Goal: Task Accomplishment & Management: Manage account settings

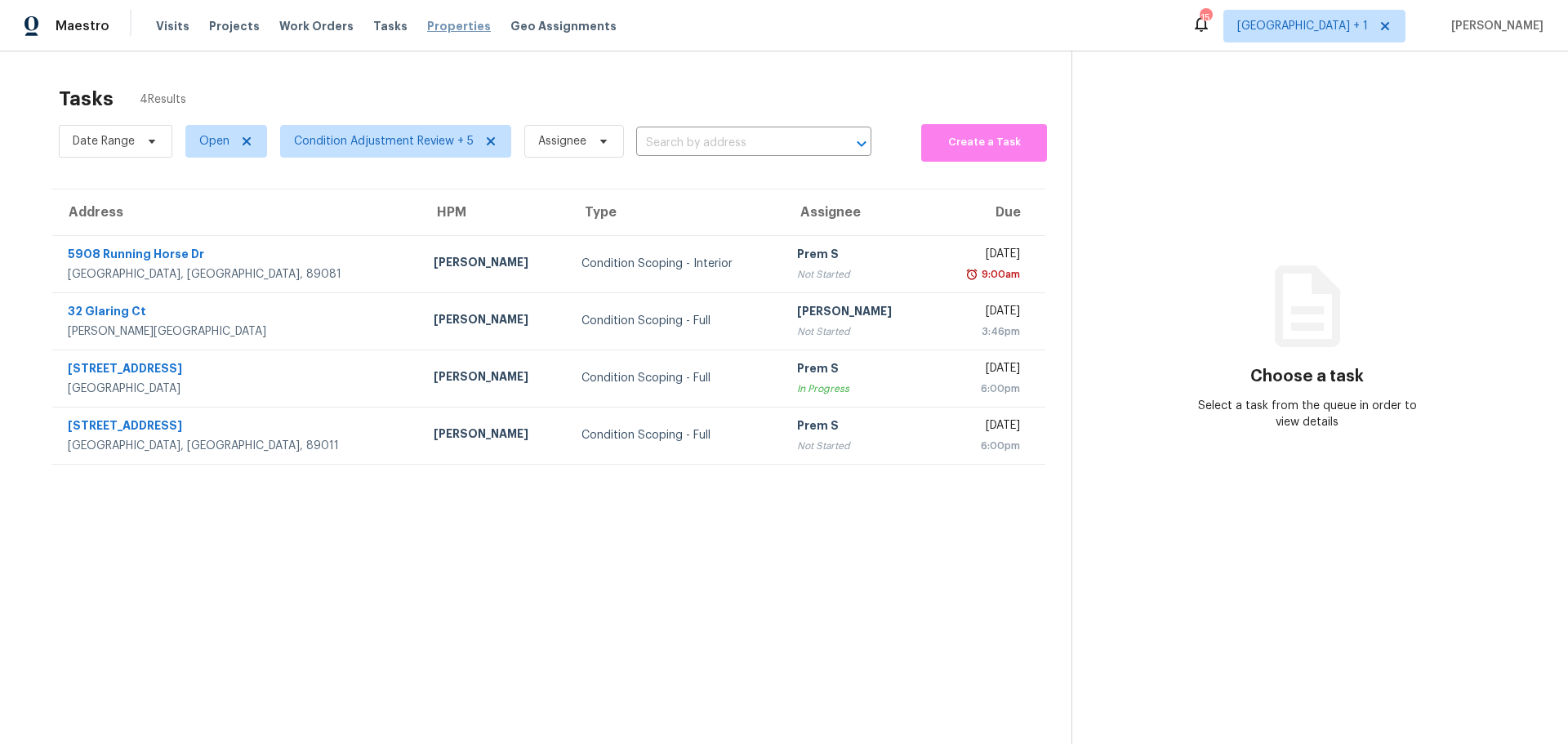
click at [427, 30] on span "Properties" at bounding box center [459, 26] width 64 height 17
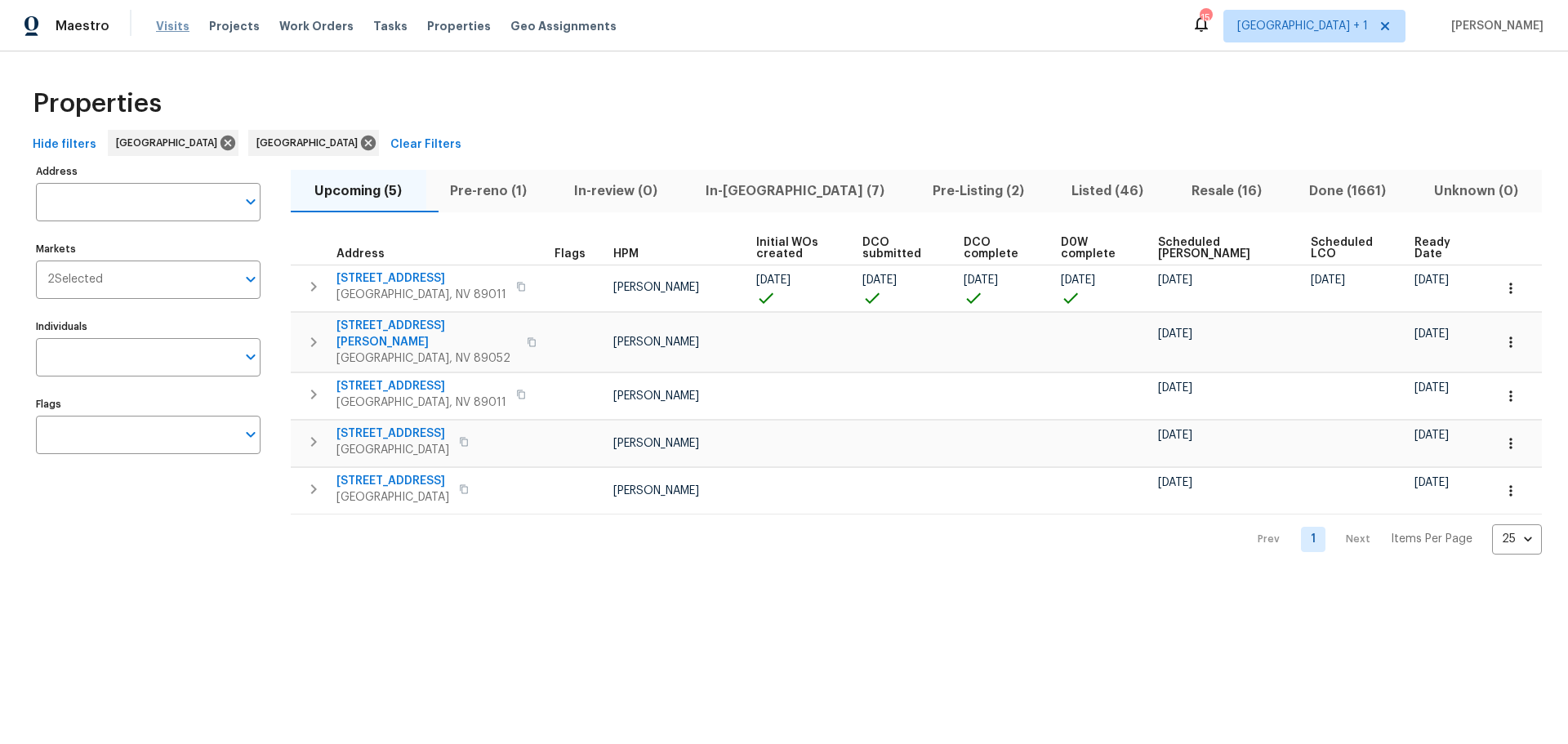
click at [174, 24] on span "Visits" at bounding box center [172, 26] width 33 height 17
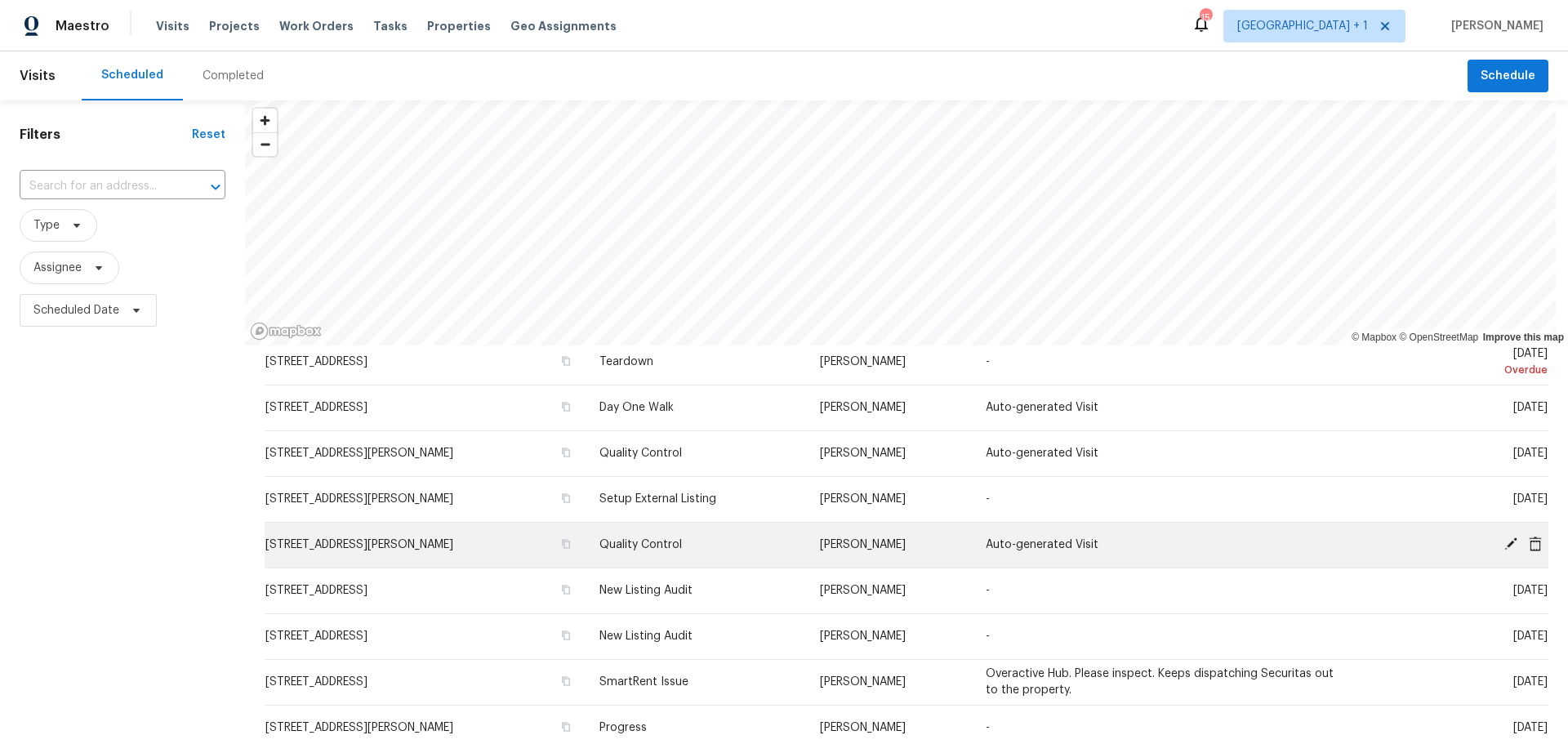
scroll to position [82, 0]
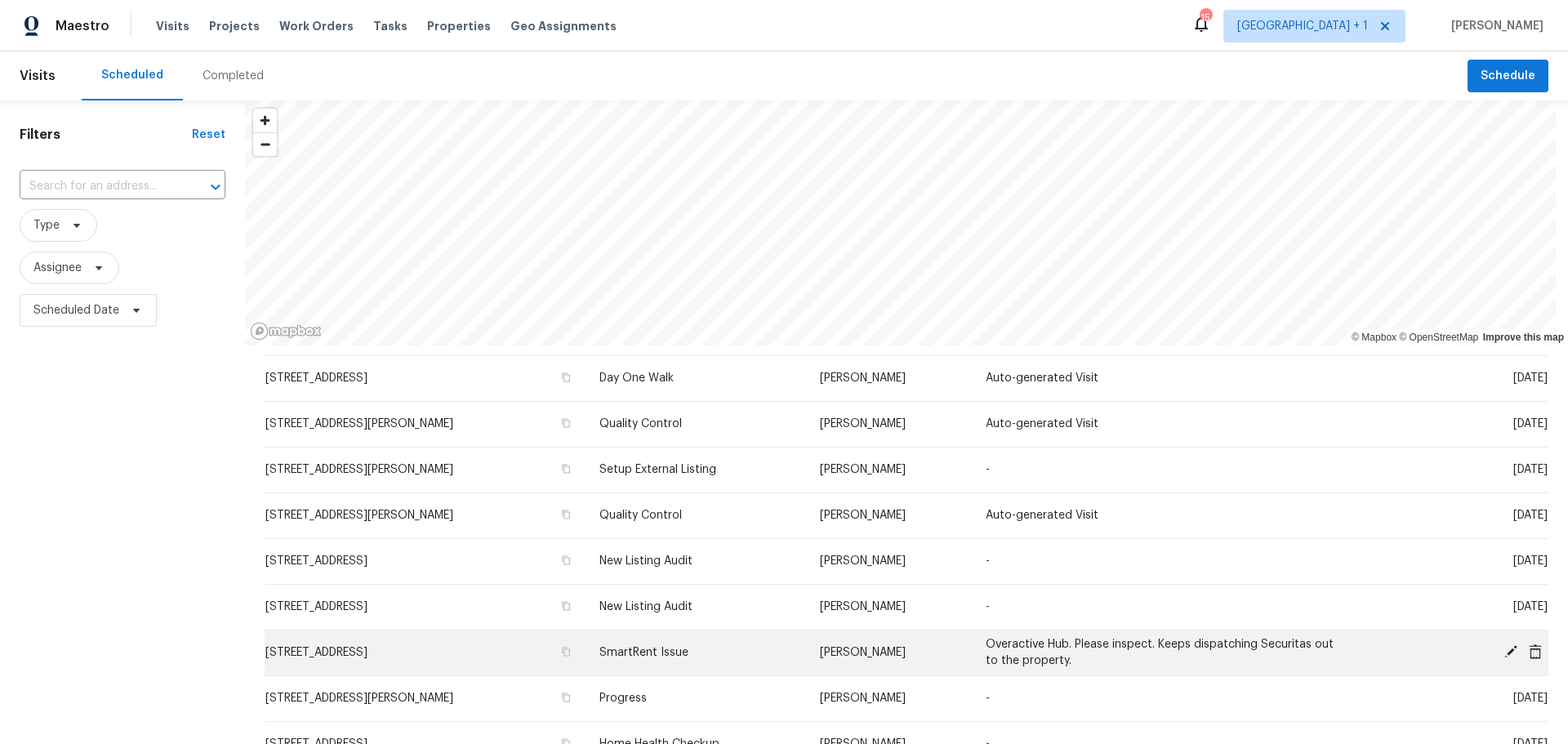
click at [1503, 654] on icon at bounding box center [1510, 651] width 15 height 15
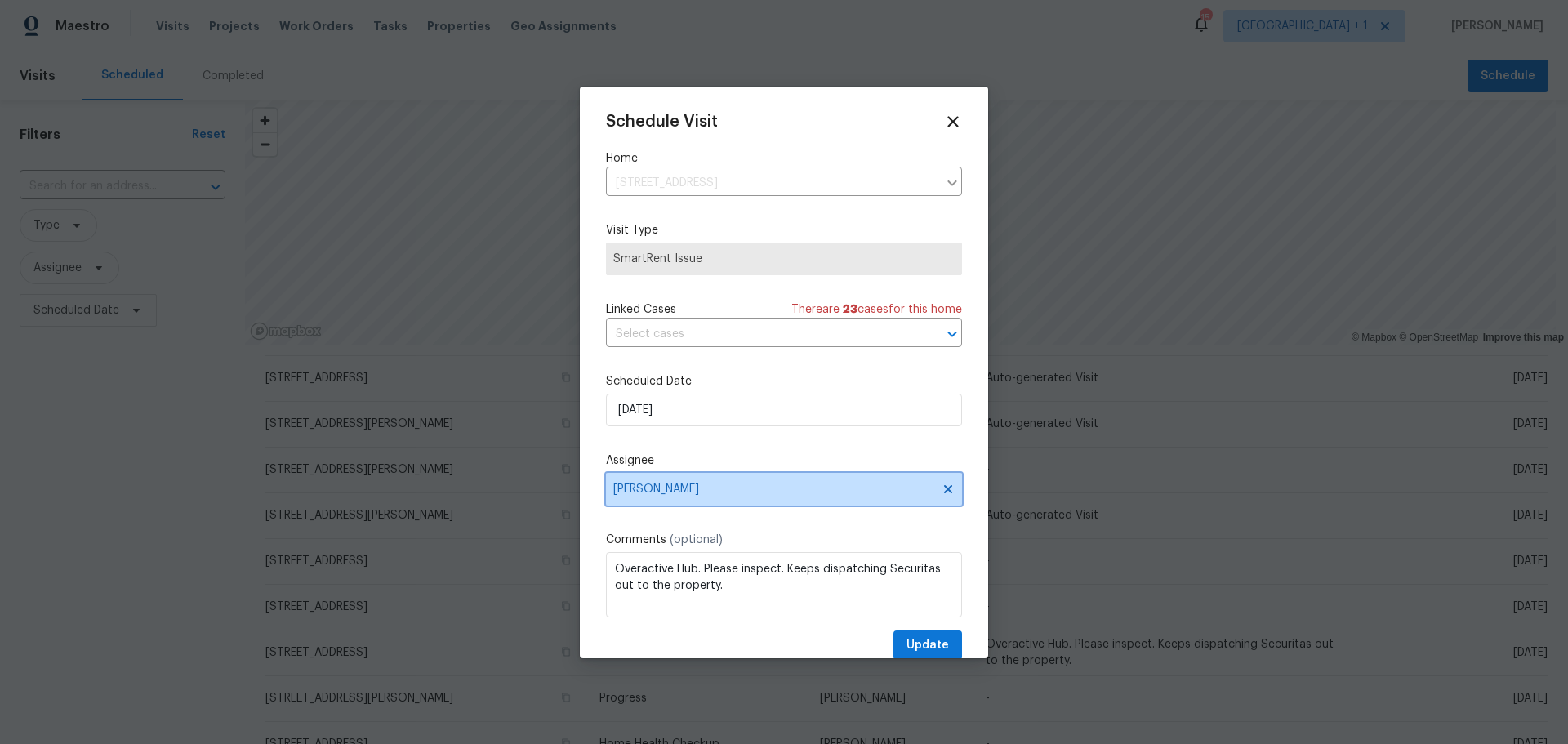
click at [723, 499] on span "[PERSON_NAME]" at bounding box center [783, 489] width 356 height 33
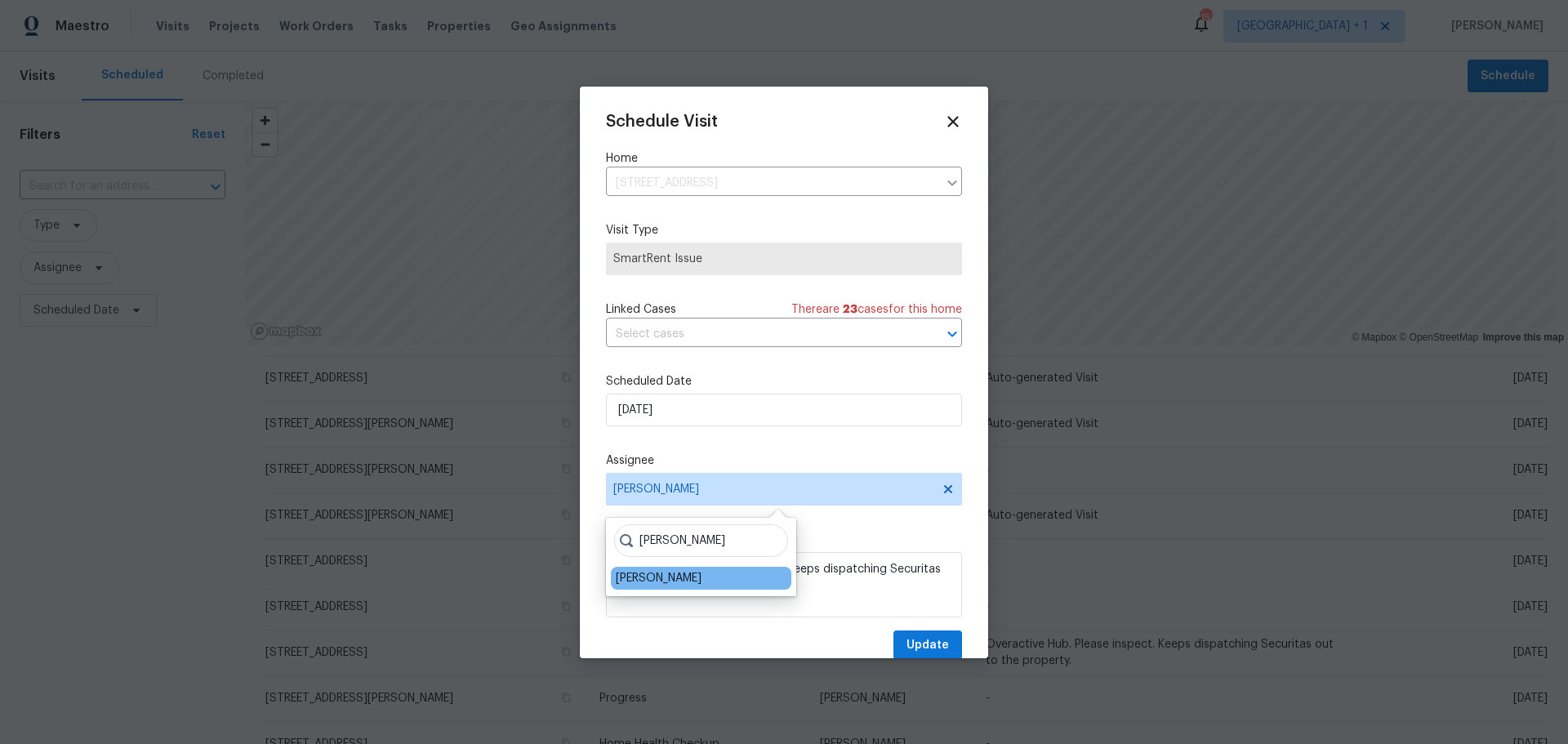
type input "[PERSON_NAME]"
click at [715, 569] on div "[PERSON_NAME]" at bounding box center [700, 577] width 180 height 23
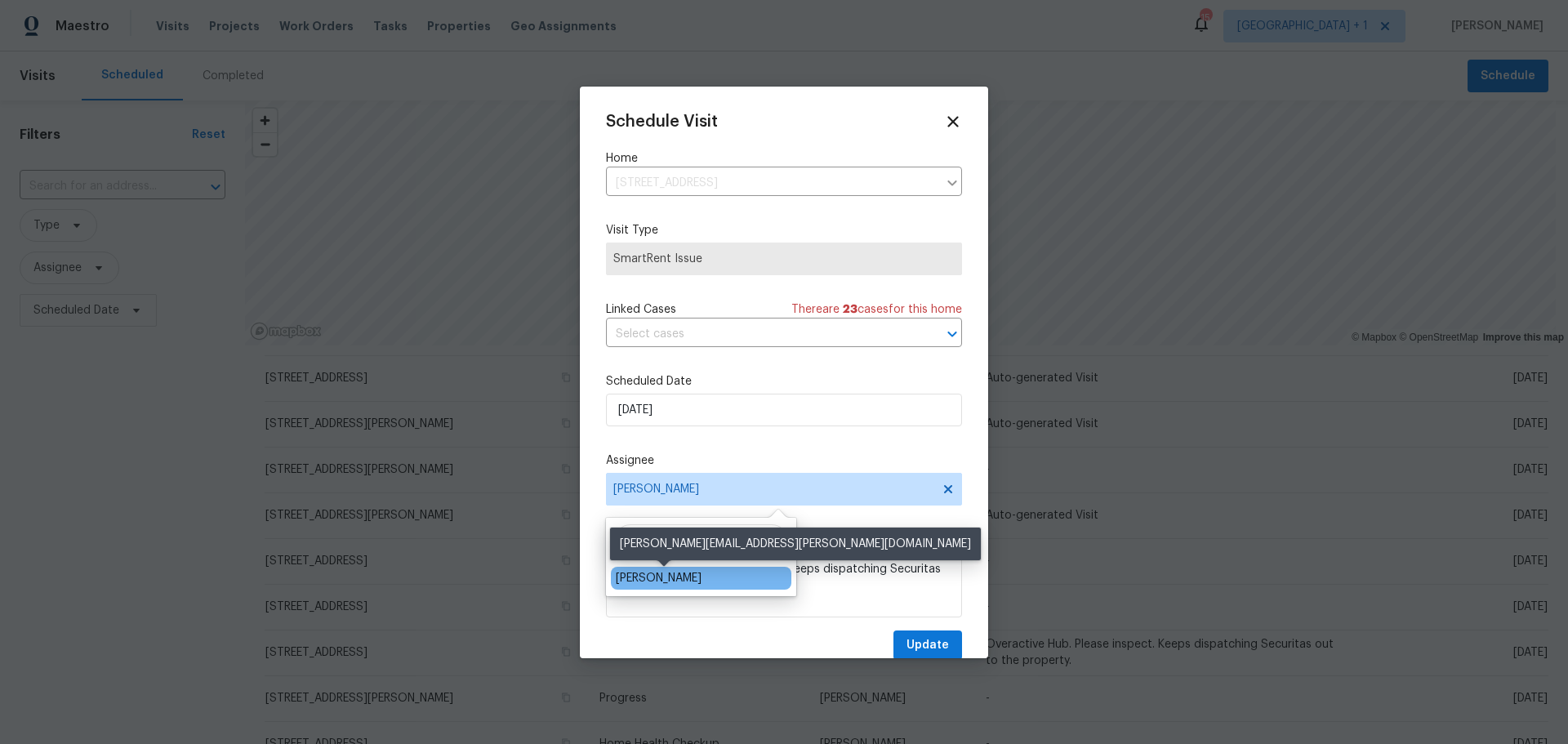
click at [697, 580] on div "[PERSON_NAME]" at bounding box center [658, 578] width 86 height 17
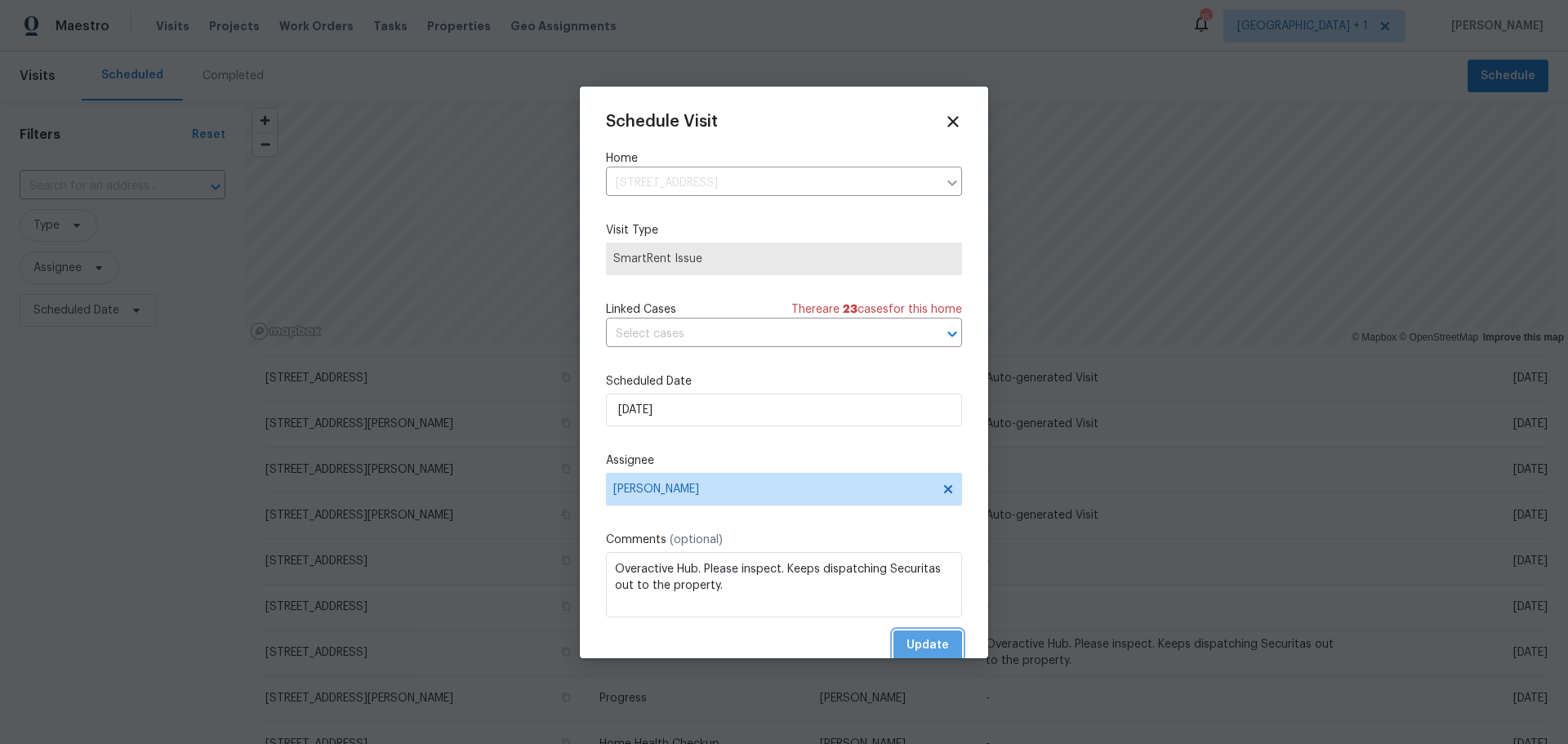
click at [906, 645] on span "Update" at bounding box center [927, 645] width 42 height 21
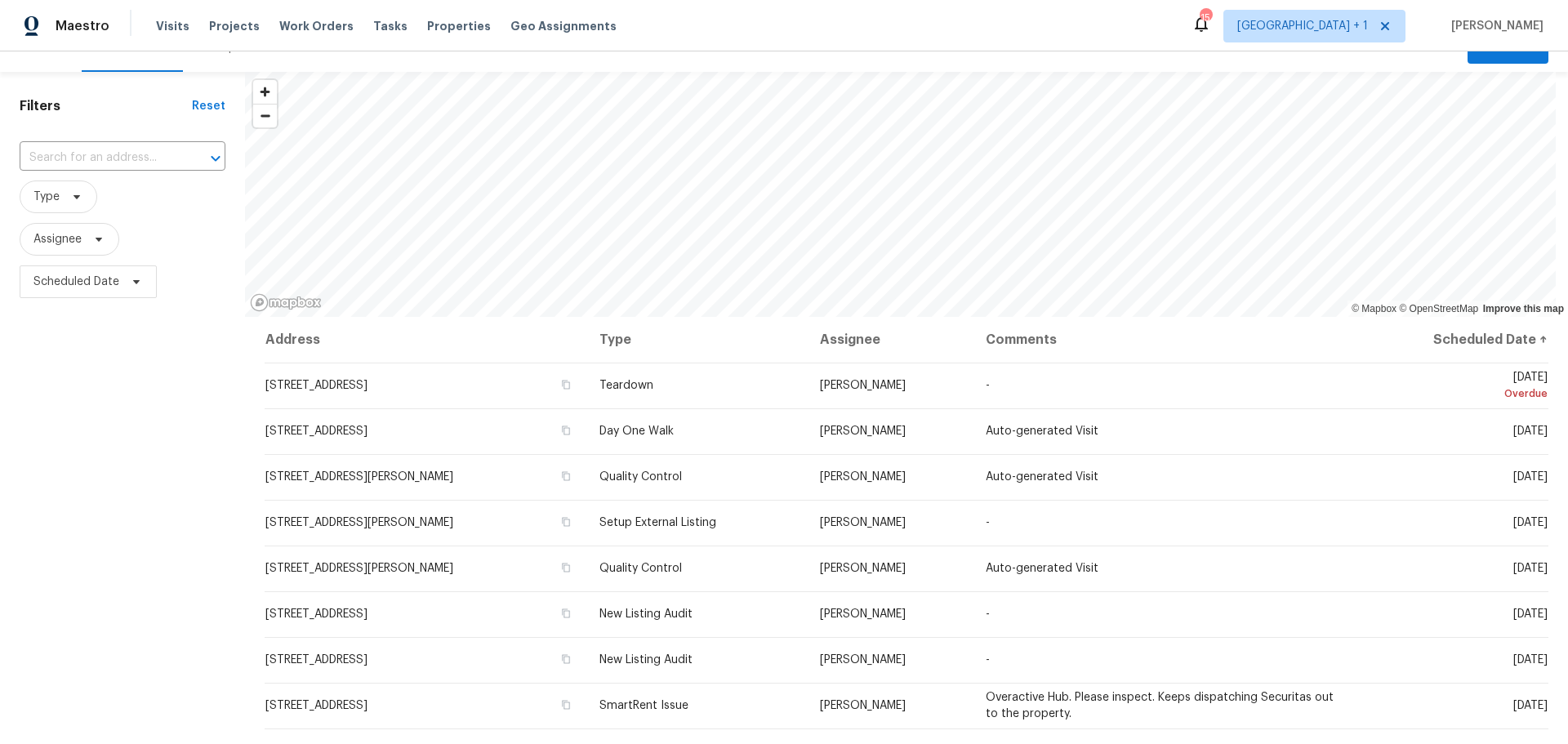
scroll to position [0, 0]
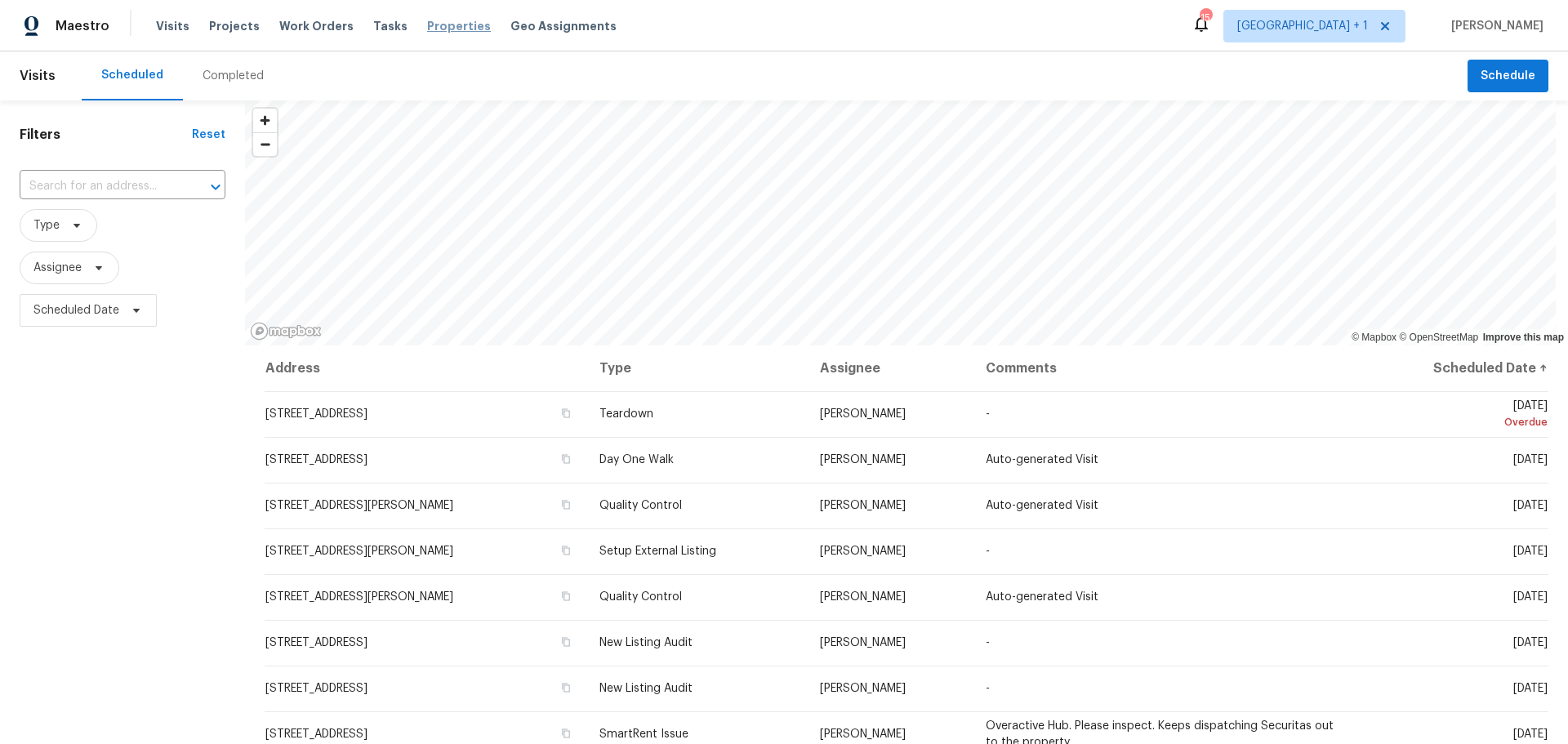
click at [427, 29] on span "Properties" at bounding box center [459, 26] width 64 height 17
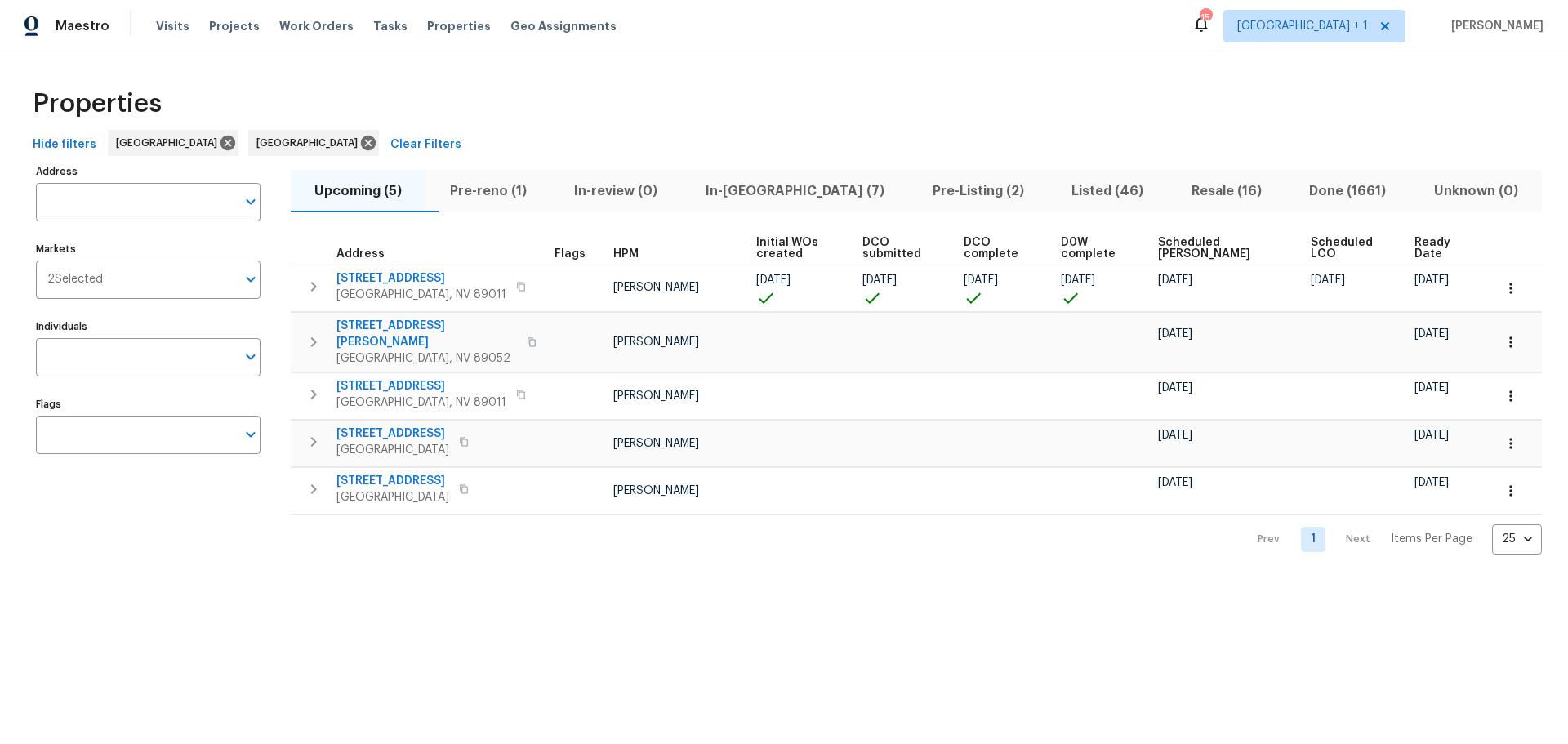
click at [505, 183] on span "Pre-reno (1)" at bounding box center [489, 190] width 105 height 23
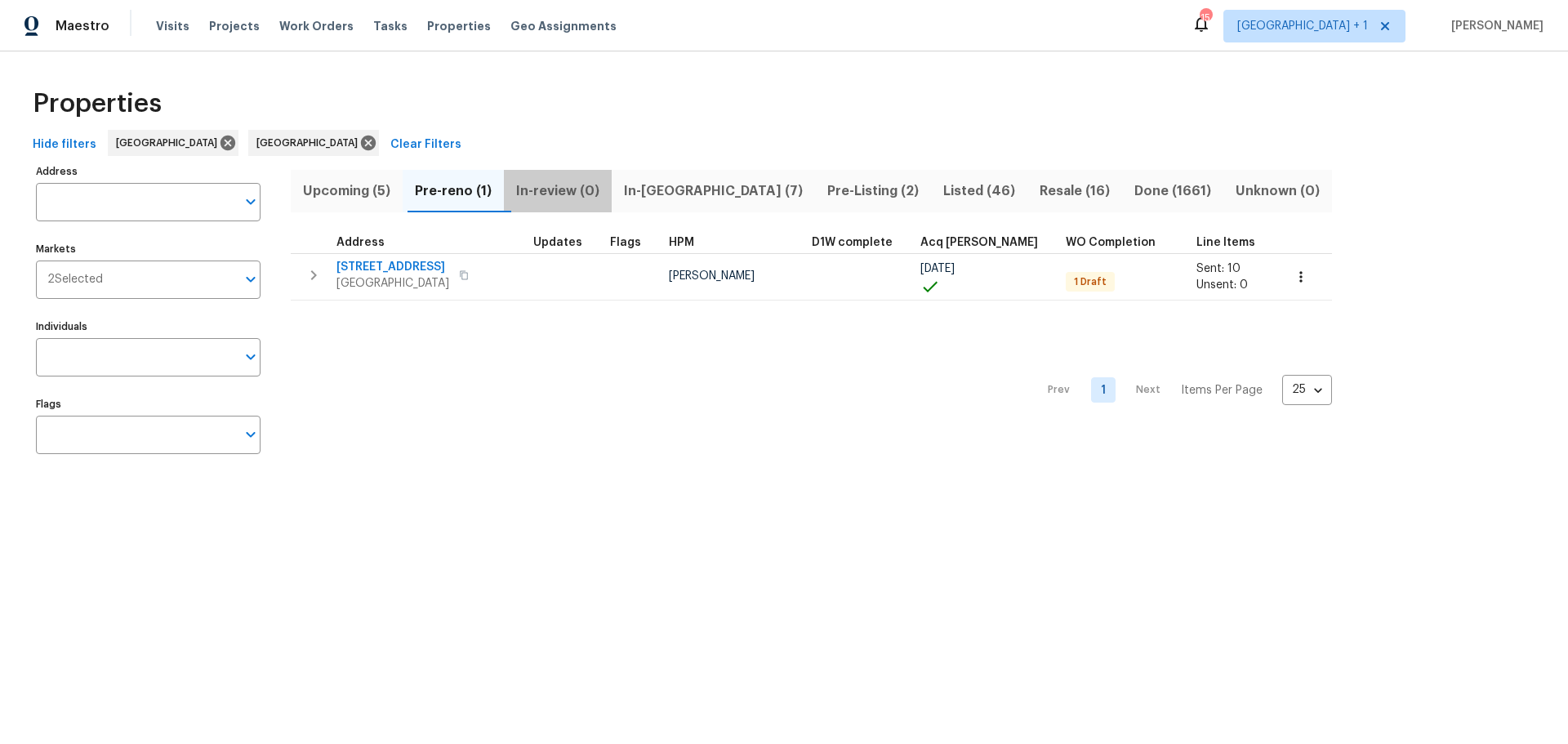
click at [582, 177] on button "In-review (0)" at bounding box center [556, 190] width 107 height 42
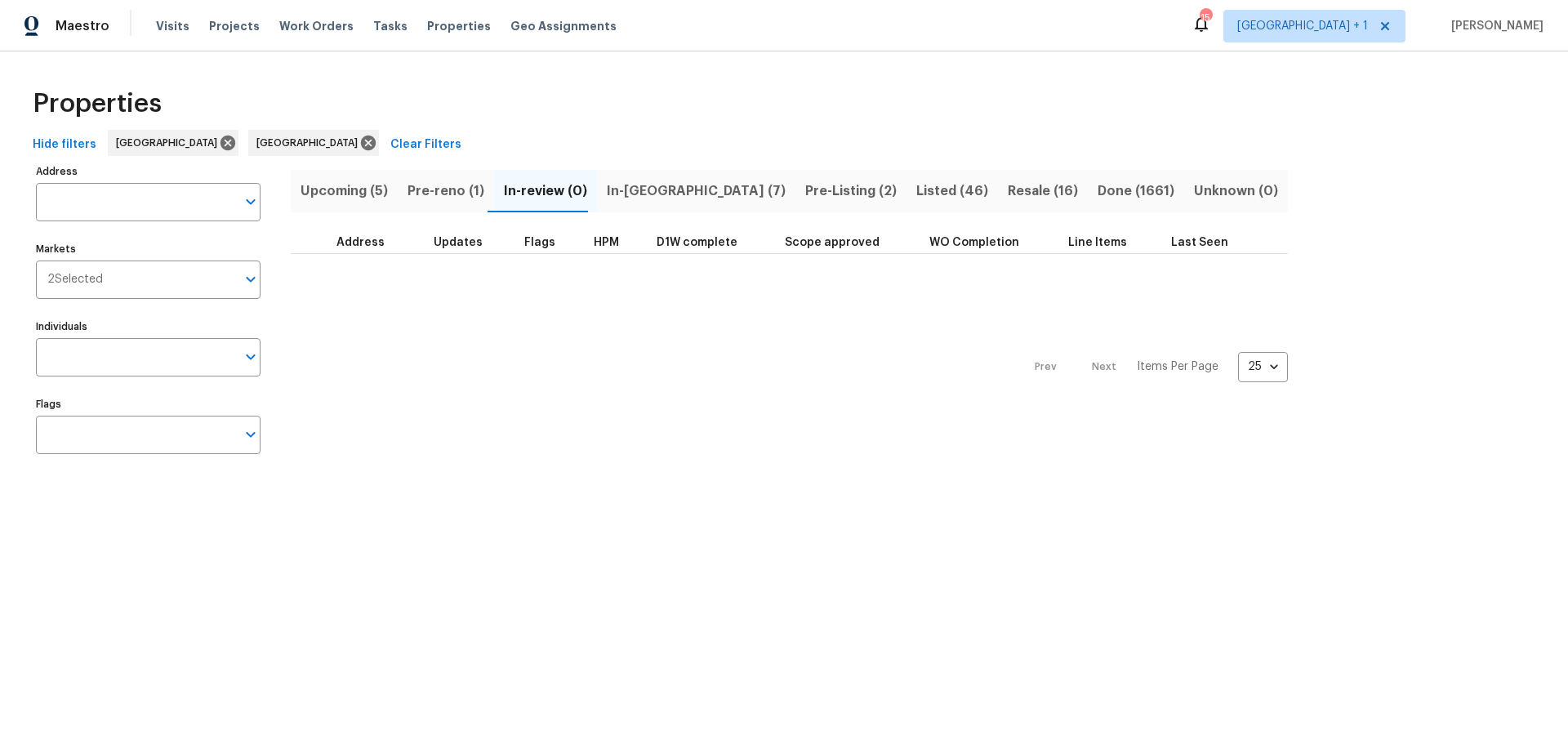
click at [627, 193] on span "In-[GEOGRAPHIC_DATA] (7)" at bounding box center [696, 190] width 179 height 23
